Goal: Information Seeking & Learning: Learn about a topic

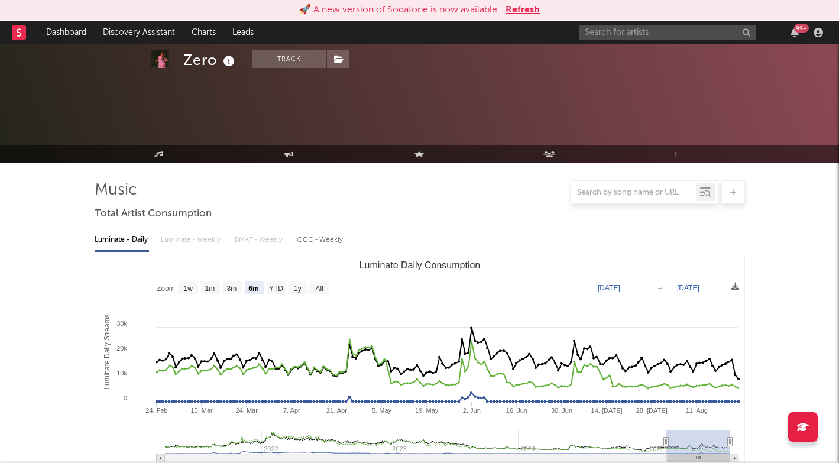
select select "6m"
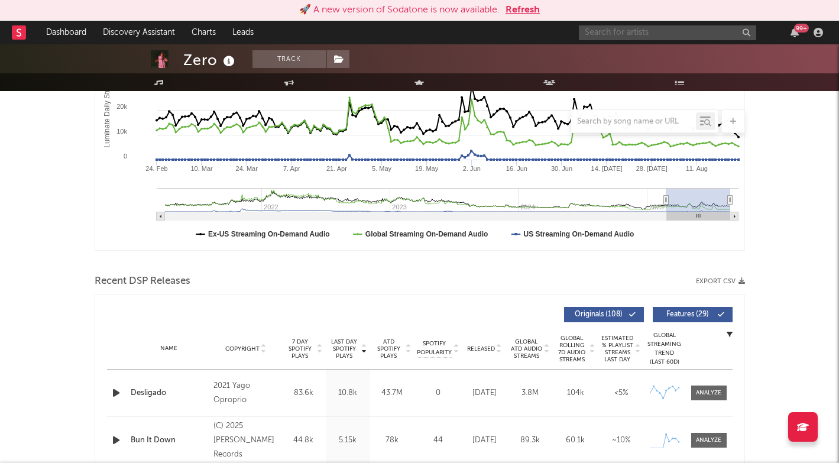
scroll to position [242, 0]
click at [627, 33] on input "text" at bounding box center [667, 32] width 177 height 15
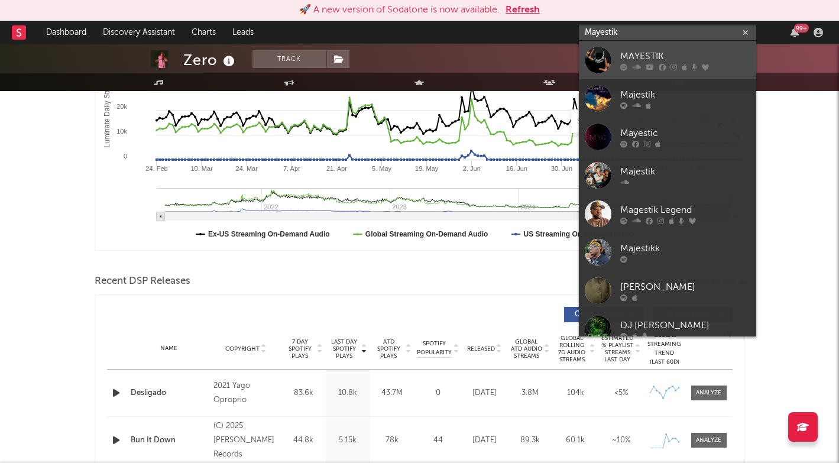
type input "Mayestik"
click at [643, 65] on div at bounding box center [685, 66] width 130 height 7
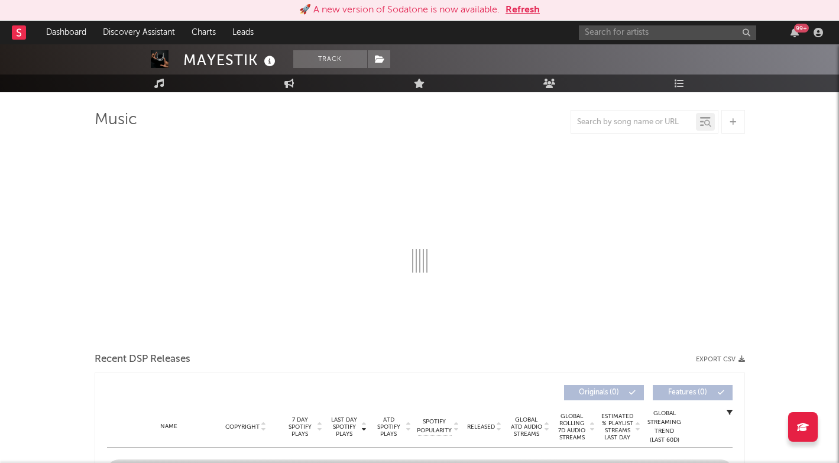
select select "1w"
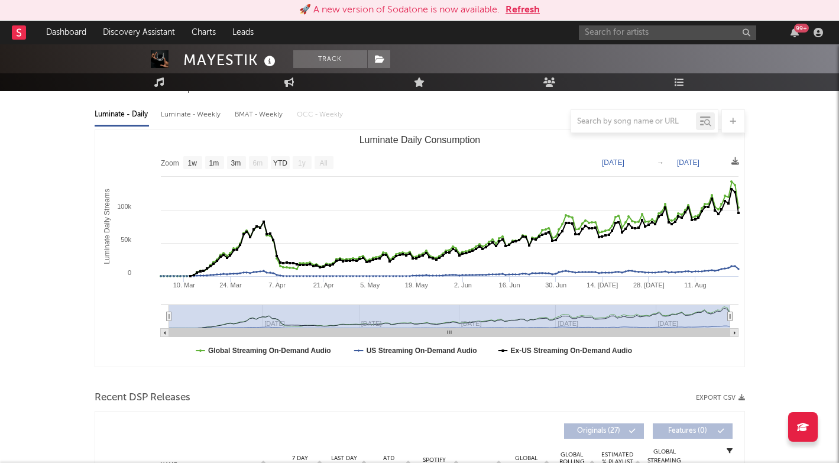
scroll to position [332, 0]
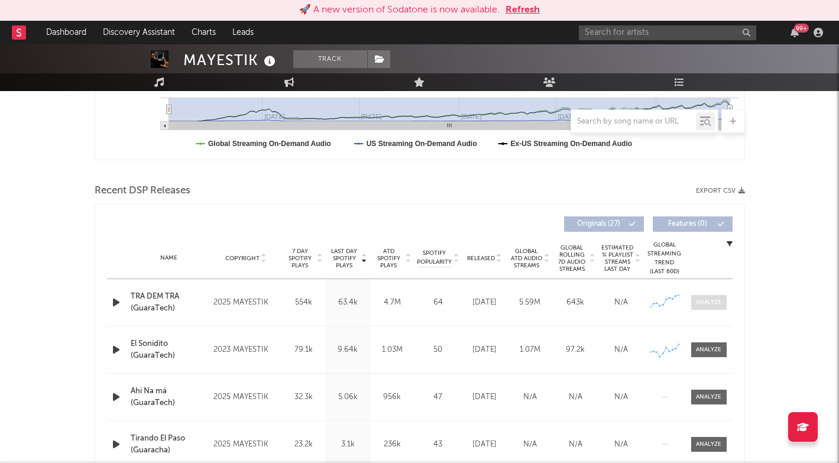
click at [720, 299] on div at bounding box center [708, 302] width 25 height 9
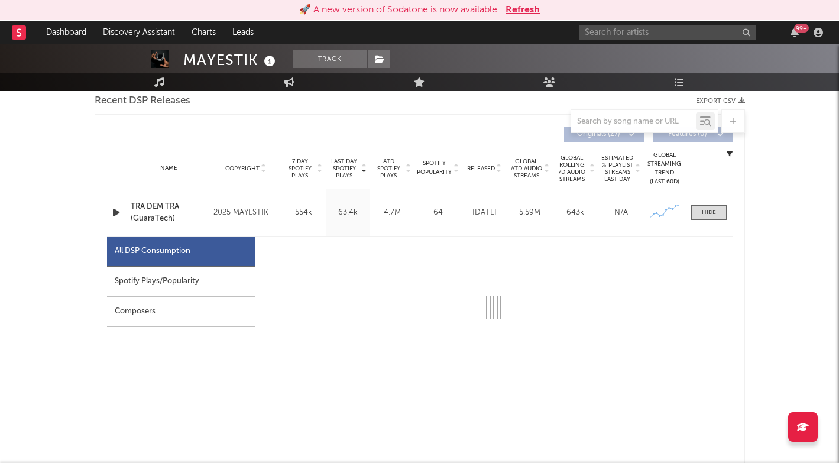
select select "1w"
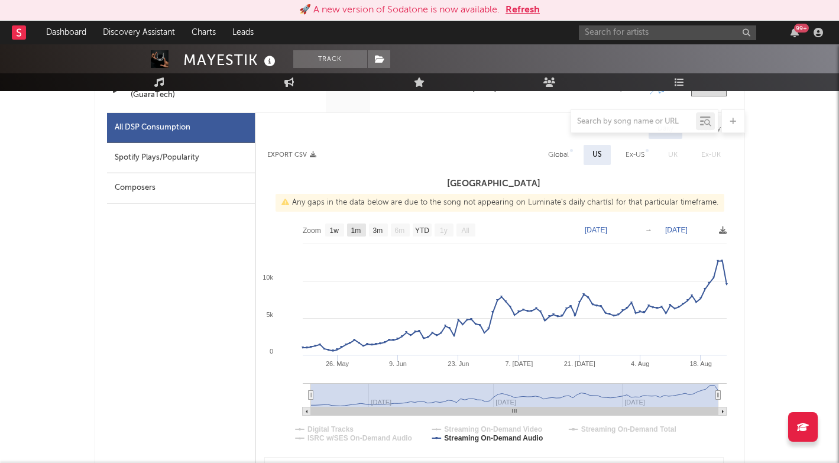
scroll to position [490, 0]
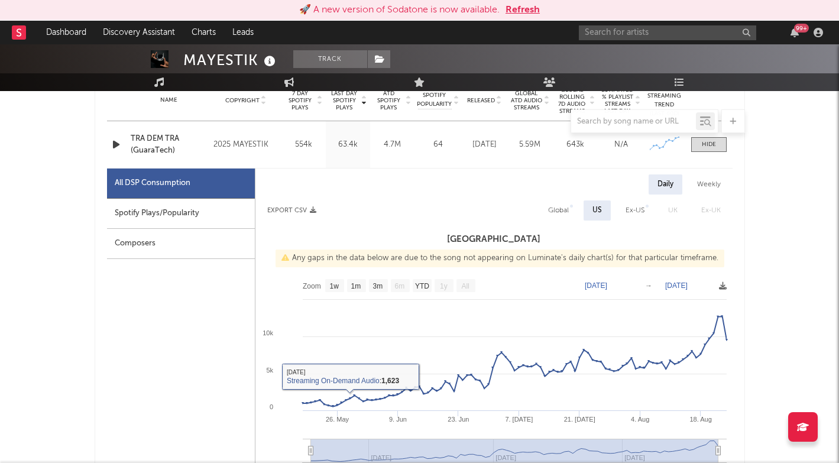
click at [561, 214] on div "Global" at bounding box center [558, 210] width 21 height 14
select select "1w"
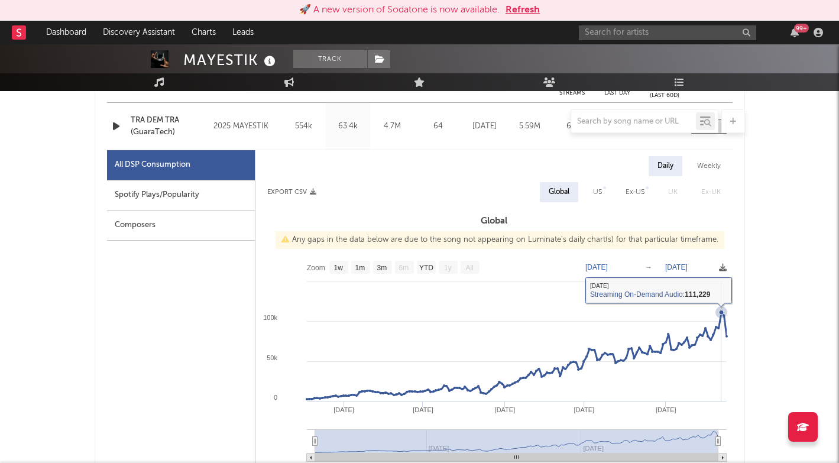
scroll to position [510, 0]
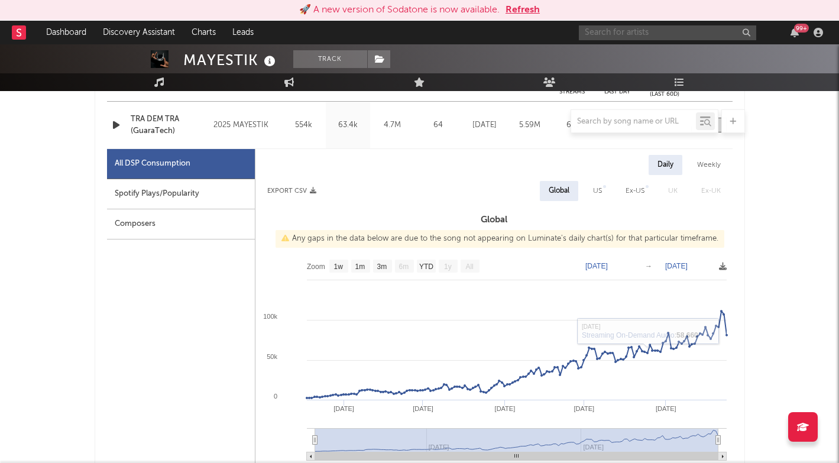
click at [616, 31] on input "text" at bounding box center [667, 32] width 177 height 15
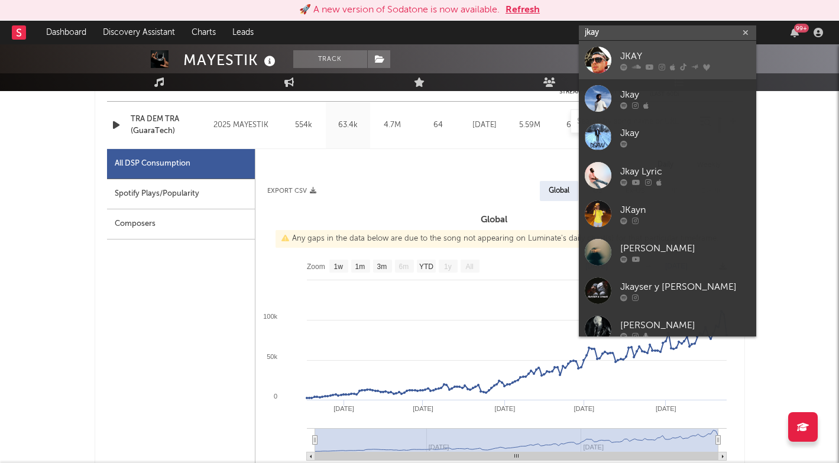
type input "jkay"
click at [611, 59] on link "JKAY" at bounding box center [667, 60] width 177 height 38
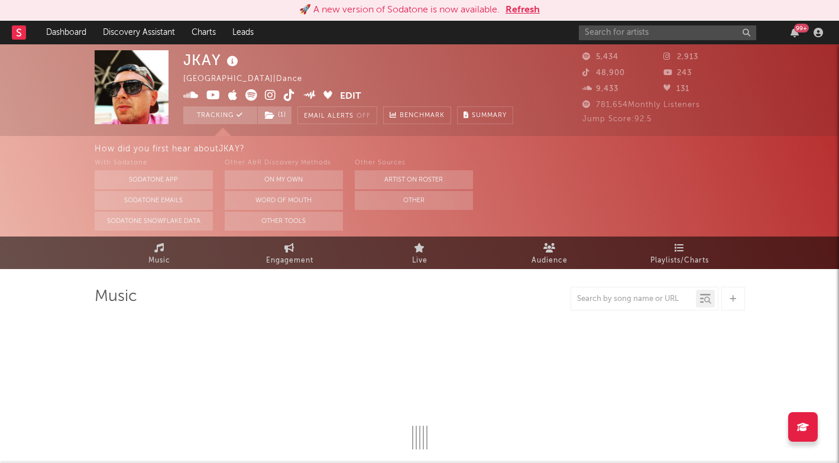
select select "6m"
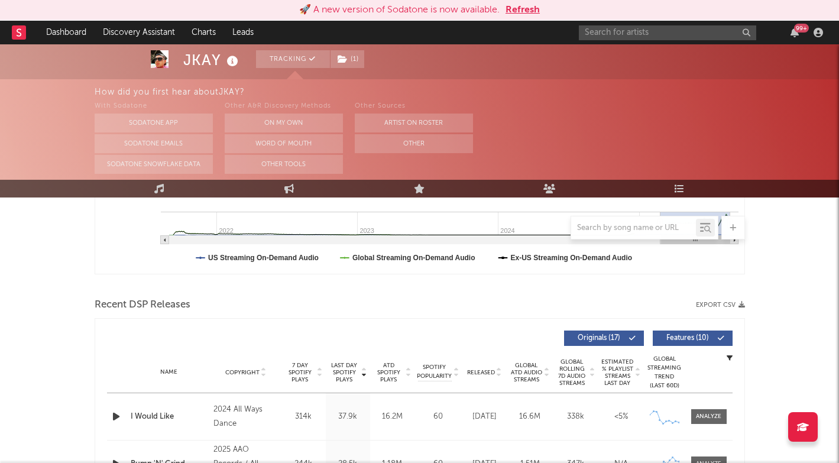
scroll to position [439, 0]
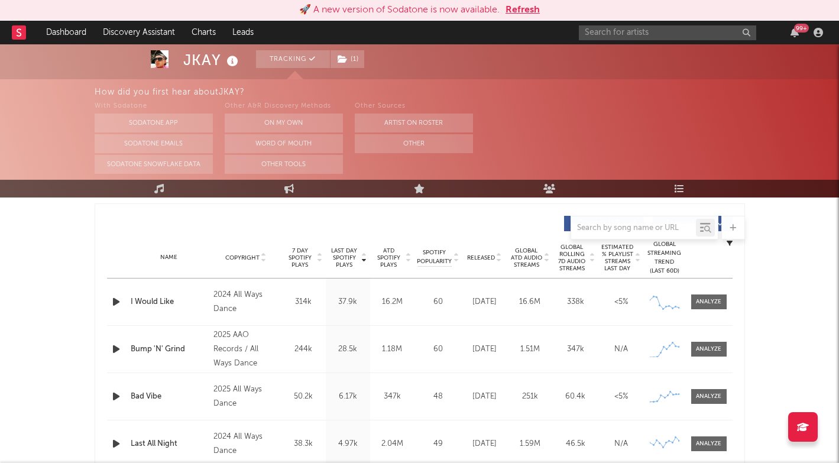
click at [706, 341] on div "Name Bump 'N' Grind Copyright 2025 AAO Records / All Ways Dance Label AAO Recor…" at bounding box center [420, 349] width 626 height 47
click at [706, 343] on span at bounding box center [708, 349] width 35 height 15
select select "1w"
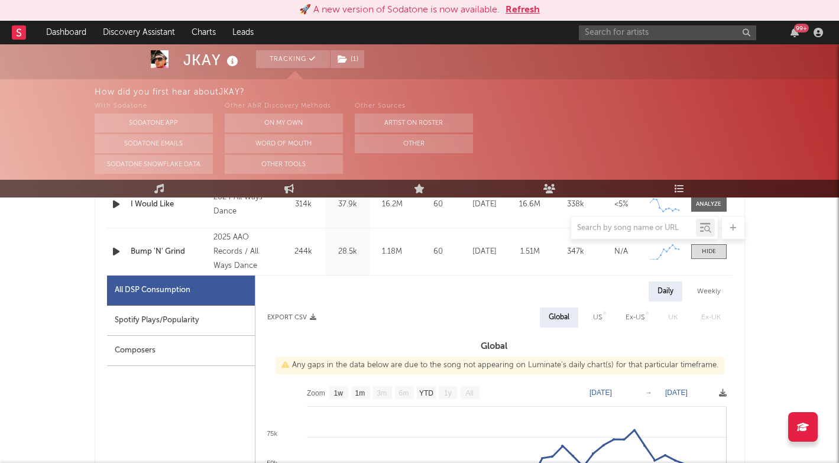
scroll to position [404, 0]
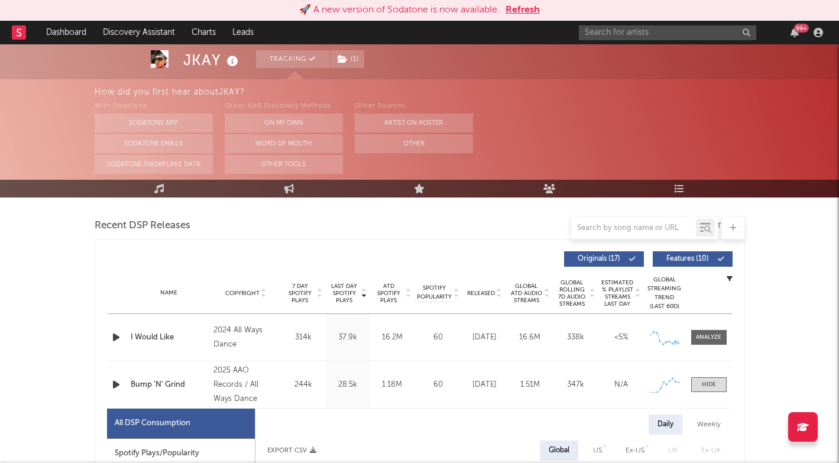
click at [710, 328] on div "Name I Would Like Copyright 2024 All Ways Dance Label All Ways Dance Album Name…" at bounding box center [420, 337] width 626 height 47
click at [714, 342] on span at bounding box center [708, 337] width 35 height 15
select select "6m"
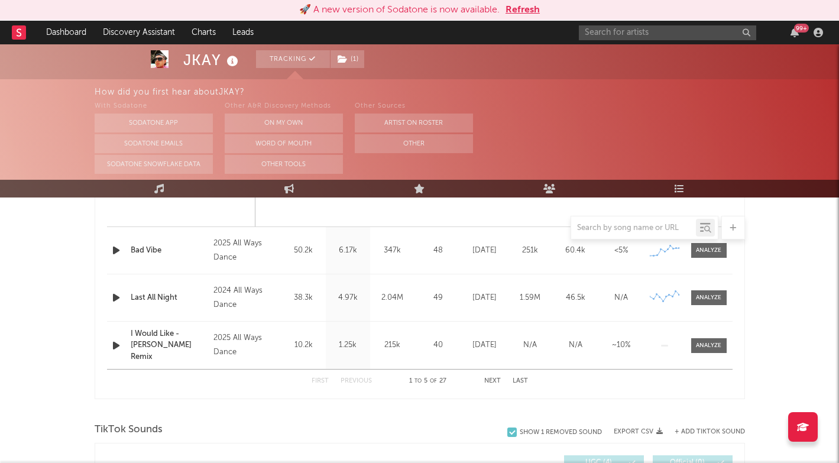
scroll to position [1710, 0]
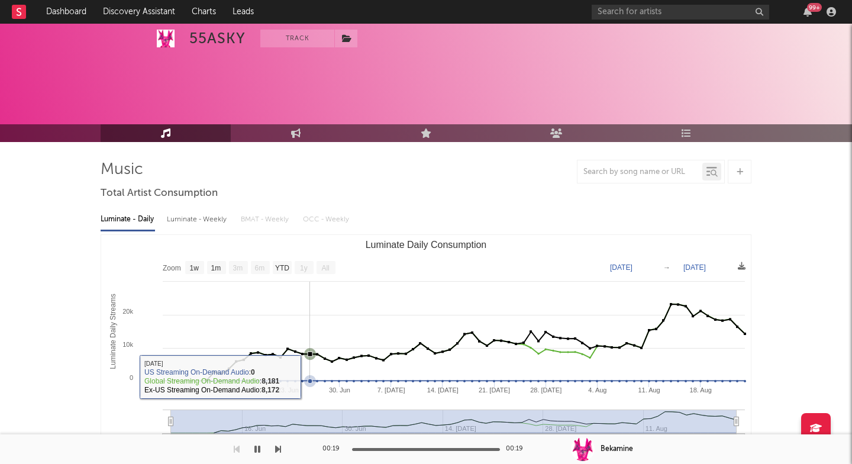
select select "1w"
